Goal: Find contact information: Find contact information

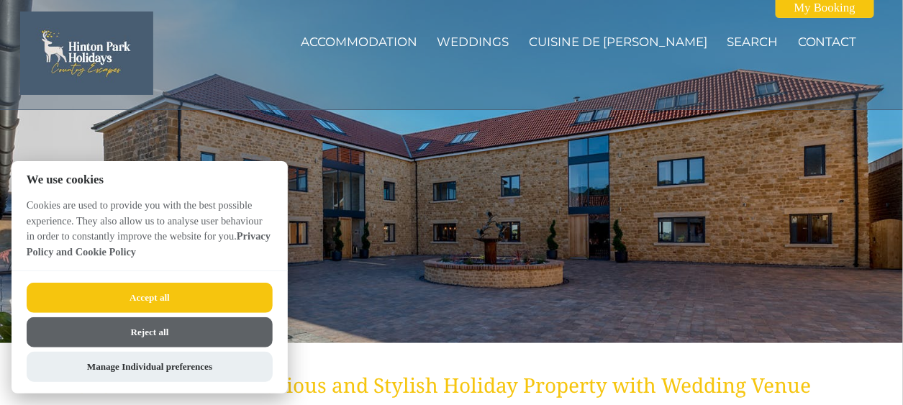
click at [165, 340] on button "Reject all" at bounding box center [150, 332] width 246 height 30
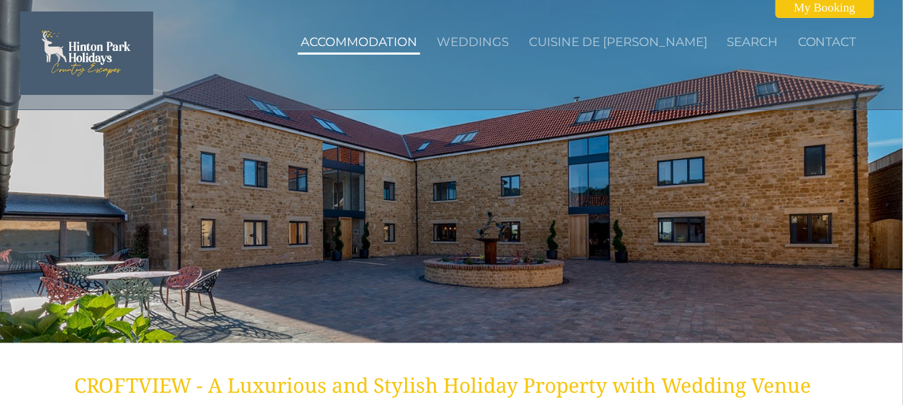
click at [368, 42] on link "Accommodation" at bounding box center [359, 42] width 117 height 14
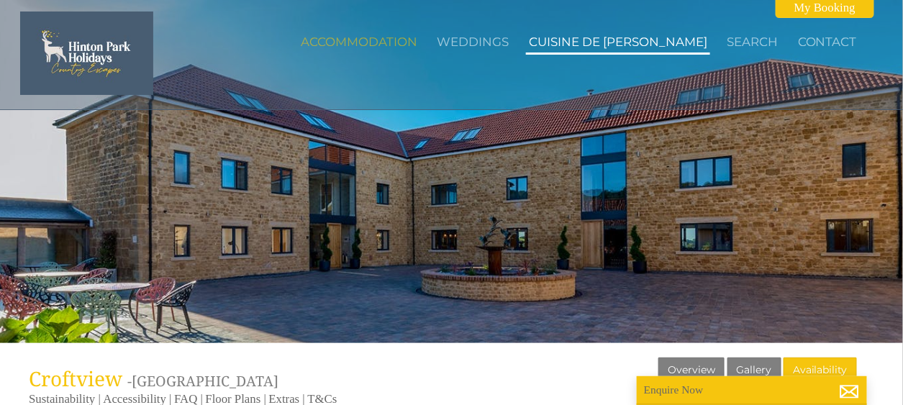
click at [605, 42] on link "Cuisine de [PERSON_NAME]" at bounding box center [618, 42] width 178 height 14
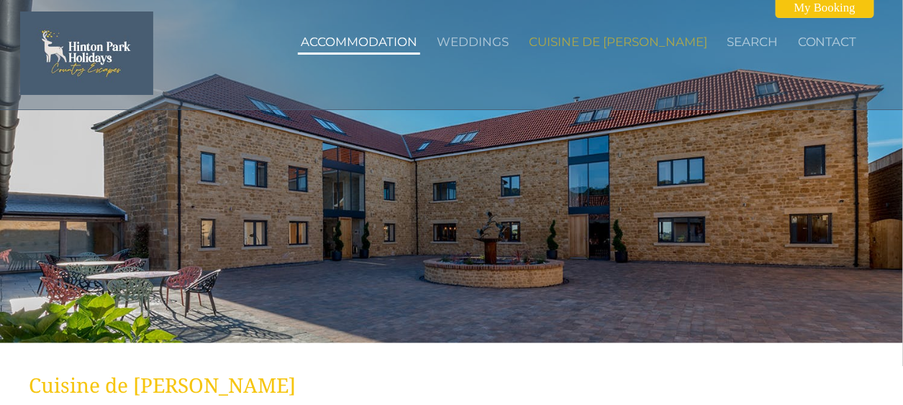
click at [417, 40] on link "Accommodation" at bounding box center [359, 42] width 117 height 14
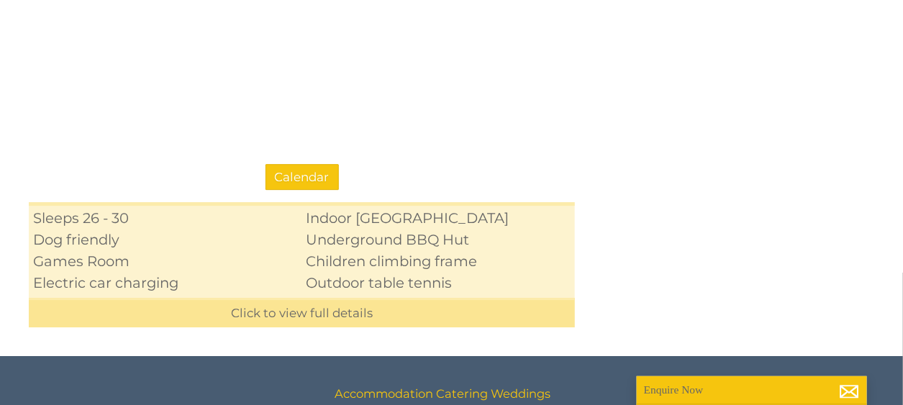
scroll to position [1214, 0]
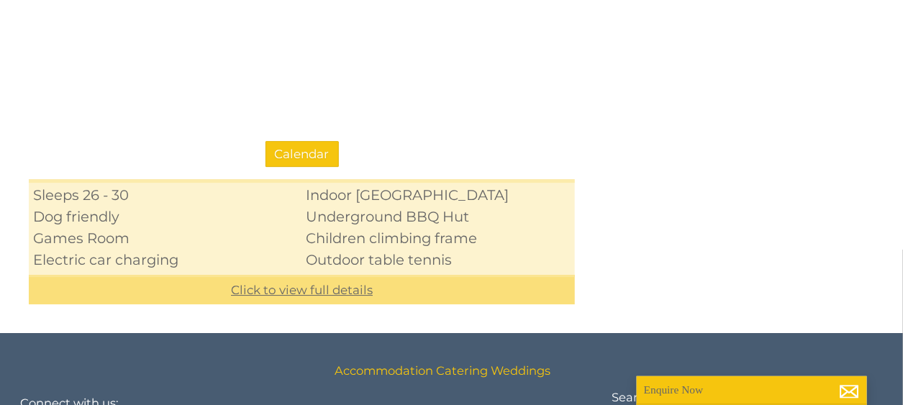
click at [301, 280] on link "Click to view full details" at bounding box center [302, 289] width 546 height 29
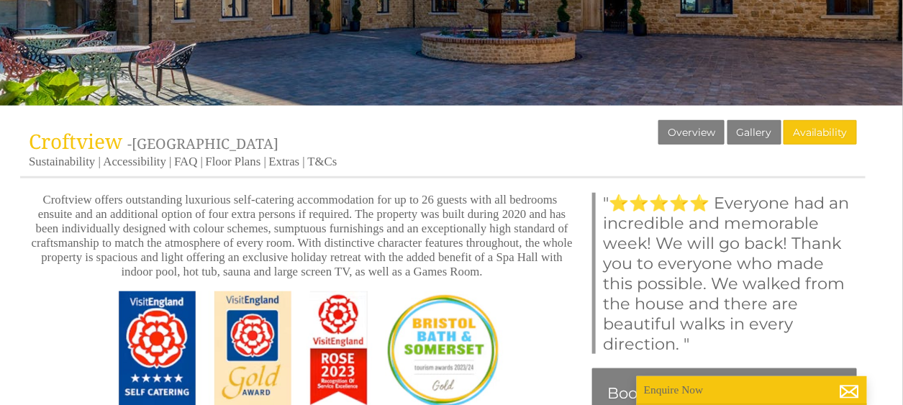
scroll to position [0, 0]
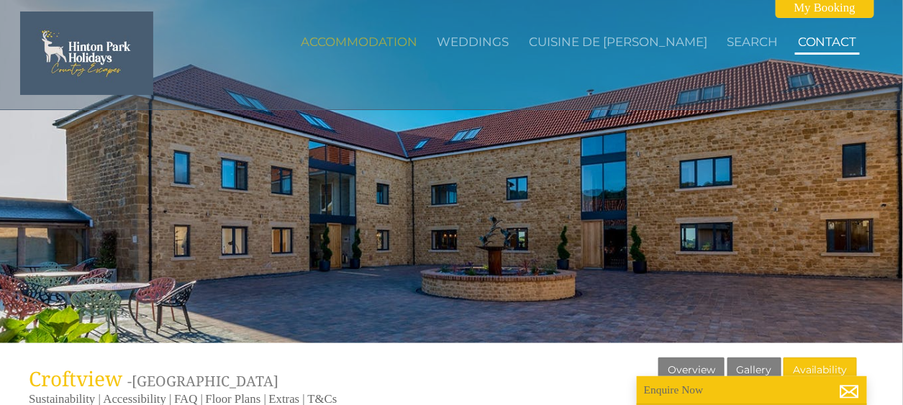
click at [813, 41] on link "Contact" at bounding box center [827, 42] width 59 height 14
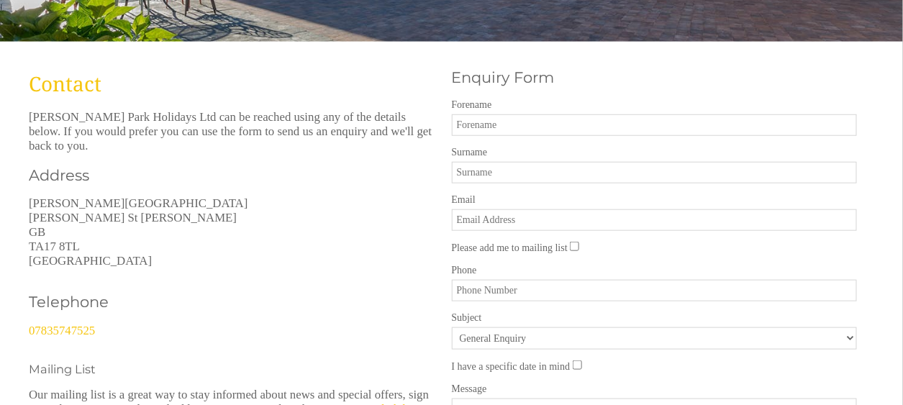
scroll to position [360, 0]
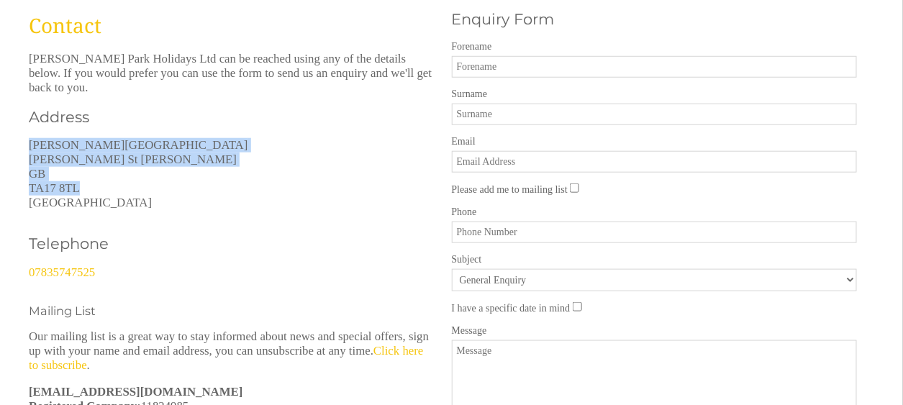
drag, startPoint x: 32, startPoint y: 132, endPoint x: 85, endPoint y: 175, distance: 68.5
click at [85, 175] on p "[PERSON_NAME][STREET_ADDRESS][PERSON_NAME][PERSON_NAME]" at bounding box center [232, 174] width 406 height 72
copy p "[PERSON_NAME][STREET_ADDRESS][PERSON_NAME][PERSON_NAME]"
